Goal: Information Seeking & Learning: Learn about a topic

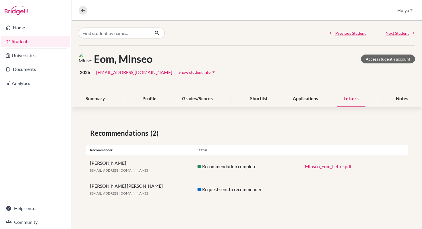
click at [320, 12] on div "Overview Student details [GEOGRAPHIC_DATA] Profile School Settings Log out" at bounding box center [247, 10] width 351 height 21
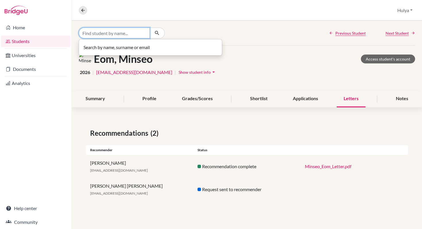
click at [105, 36] on input "Find student by name..." at bounding box center [114, 33] width 71 height 11
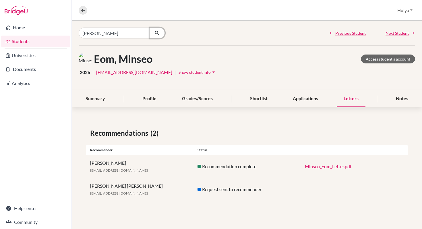
click at [157, 34] on icon "button" at bounding box center [157, 33] width 6 height 6
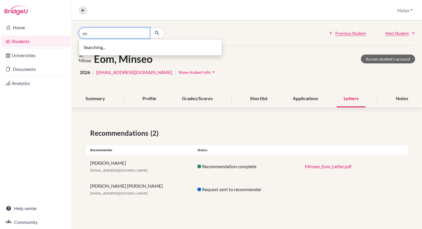
type input "y"
type input "eom"
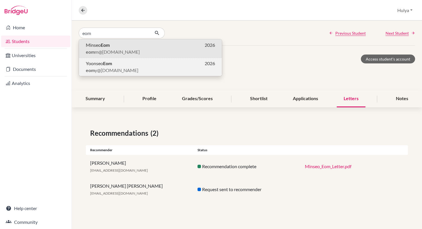
click at [128, 68] on p "eom y@[DOMAIN_NAME]" at bounding box center [150, 70] width 129 height 7
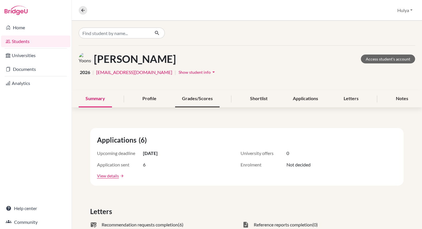
click at [191, 97] on div "Grades/Scores" at bounding box center [197, 99] width 45 height 17
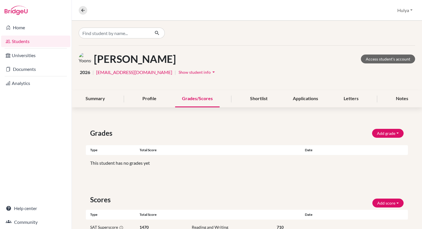
scroll to position [40, 0]
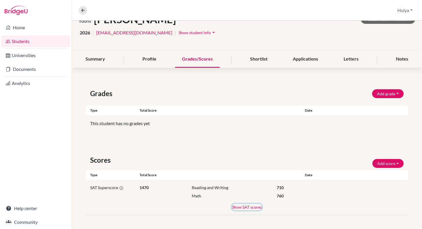
click at [244, 209] on button "Show SAT scores" at bounding box center [247, 207] width 30 height 7
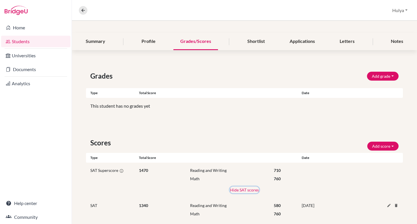
scroll to position [0, 0]
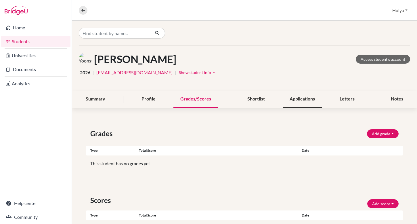
click at [304, 103] on div "Applications" at bounding box center [301, 99] width 39 height 17
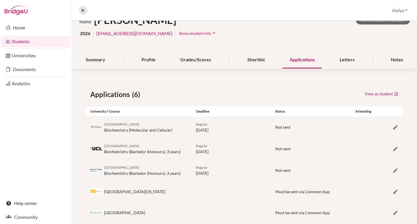
scroll to position [73, 0]
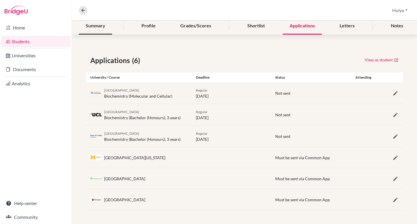
click at [100, 28] on div "Summary" at bounding box center [95, 26] width 33 height 17
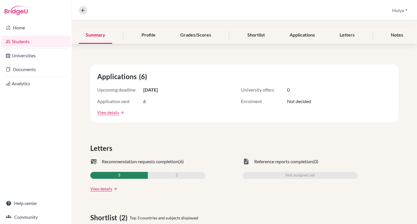
scroll to position [62, 0]
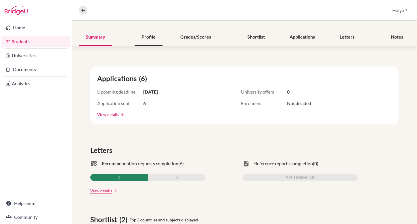
click at [149, 41] on div "Profile" at bounding box center [148, 37] width 28 height 17
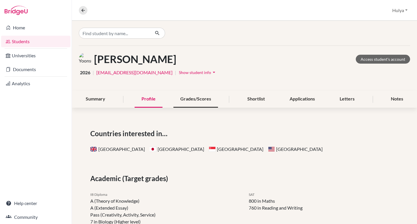
click at [201, 98] on div "Grades/Scores" at bounding box center [195, 99] width 45 height 17
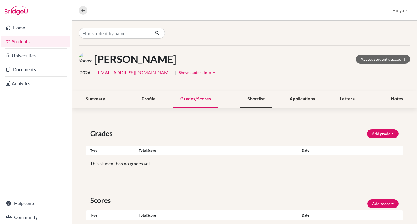
click at [260, 100] on div "Shortlist" at bounding box center [255, 99] width 31 height 17
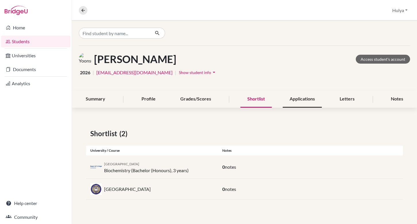
click at [303, 101] on div "Applications" at bounding box center [301, 99] width 39 height 17
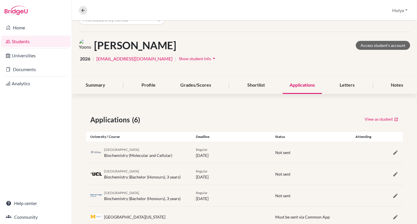
scroll to position [73, 0]
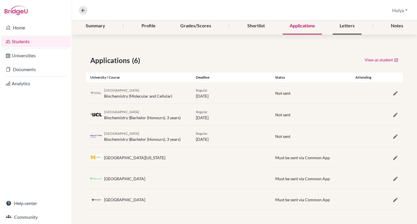
click at [353, 23] on div "Letters" at bounding box center [346, 26] width 29 height 17
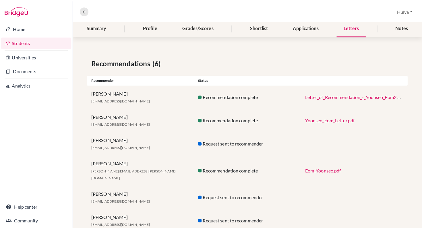
scroll to position [83, 0]
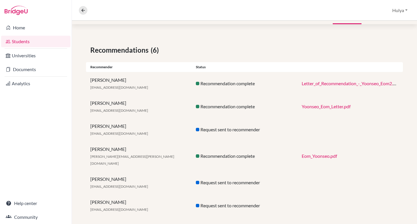
click at [360, 87] on div "[PERSON_NAME] [PERSON_NAME][EMAIL_ADDRESS][DOMAIN_NAME] Recommendation complete…" at bounding box center [244, 83] width 317 height 23
click at [349, 82] on link "Letter_of_Recommendation_-_Yoonseo_Eom2.pdf" at bounding box center [350, 82] width 98 height 5
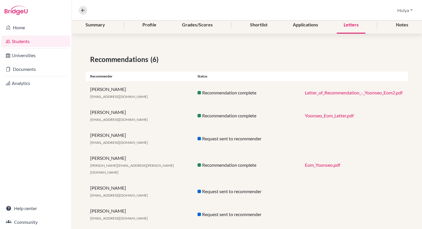
scroll to position [78, 0]
